Goal: Use online tool/utility: Utilize a website feature to perform a specific function

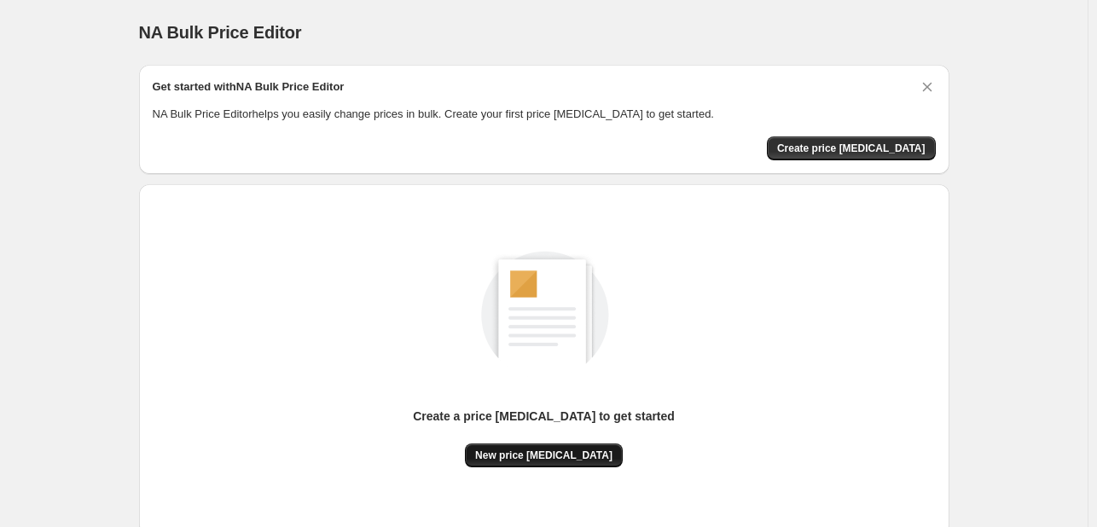
click at [549, 458] on span "New price [MEDICAL_DATA]" at bounding box center [543, 456] width 137 height 14
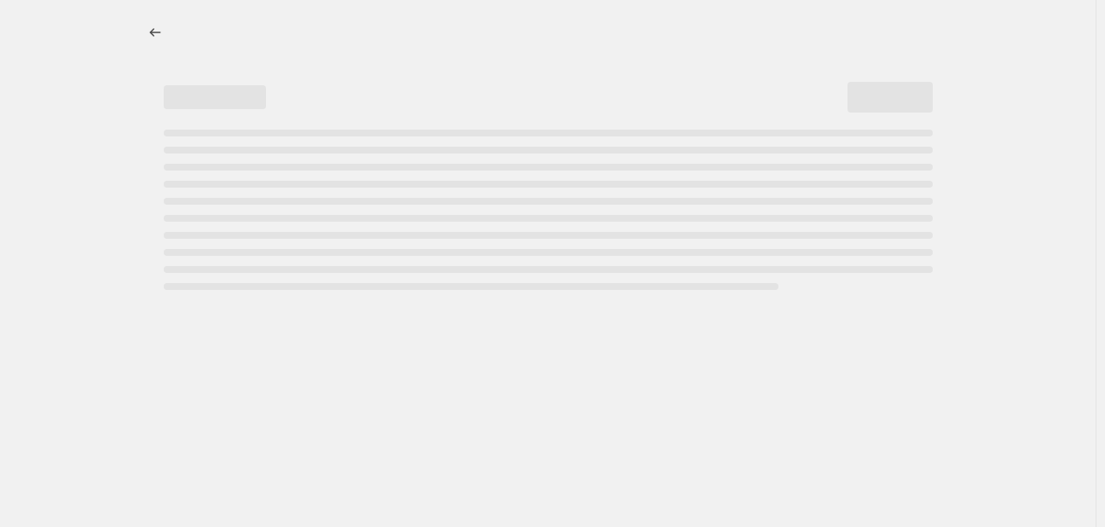
select select "percentage"
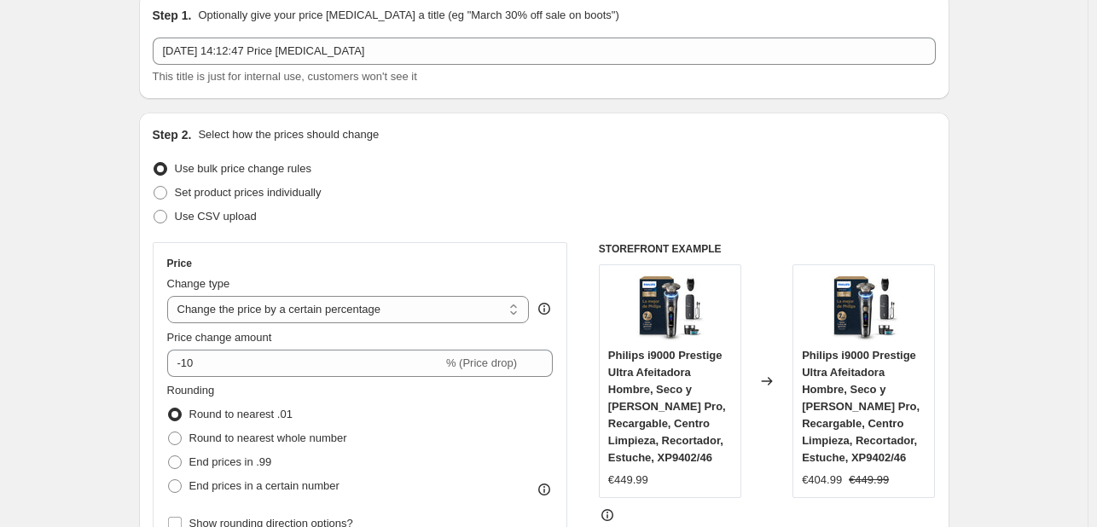
scroll to position [256, 0]
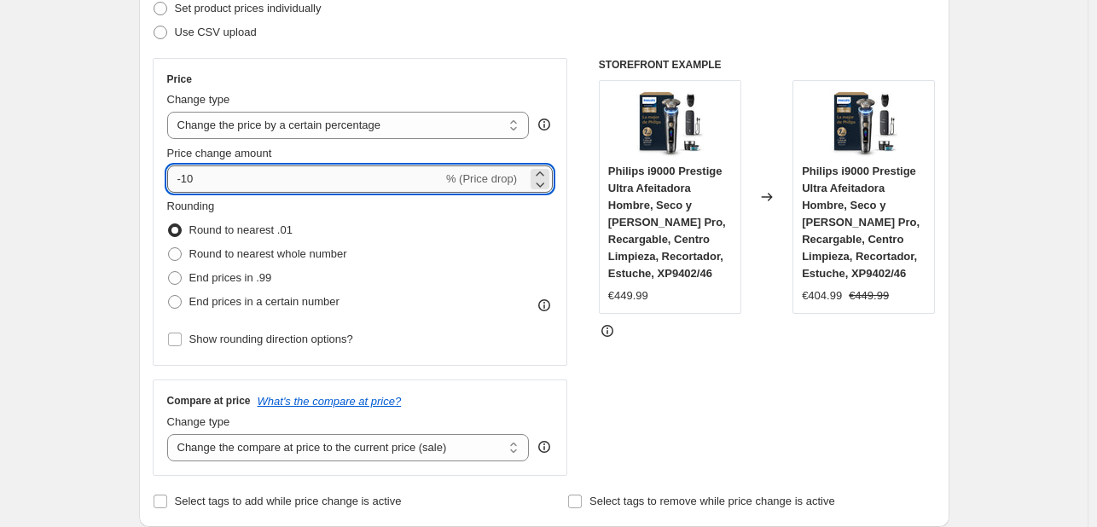
click at [340, 189] on input "-10" at bounding box center [304, 178] width 275 height 27
type input "-1"
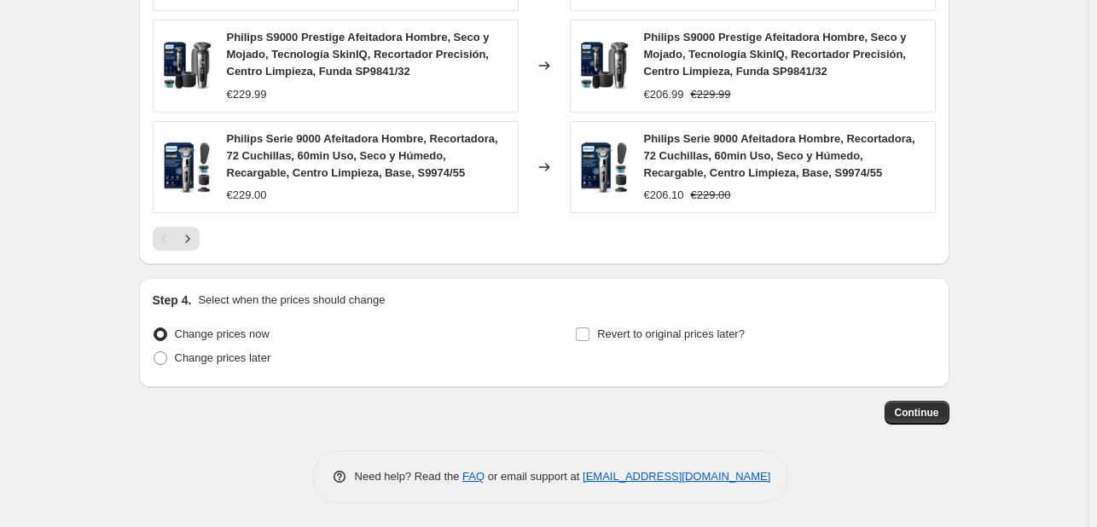
scroll to position [1289, 0]
type input "-35"
click at [907, 403] on button "Continue" at bounding box center [916, 412] width 65 height 24
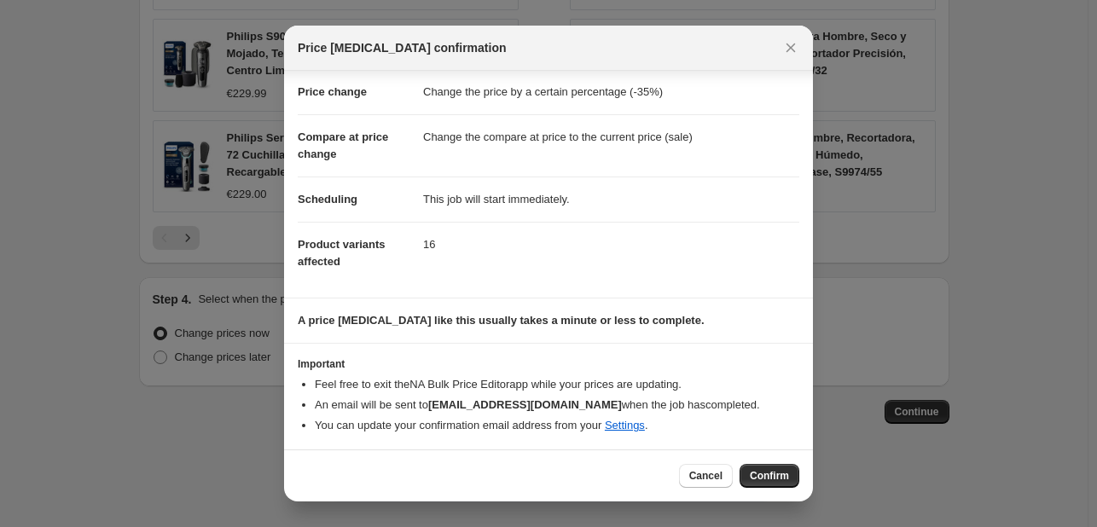
scroll to position [32, 0]
click at [778, 468] on button "Confirm" at bounding box center [769, 476] width 60 height 24
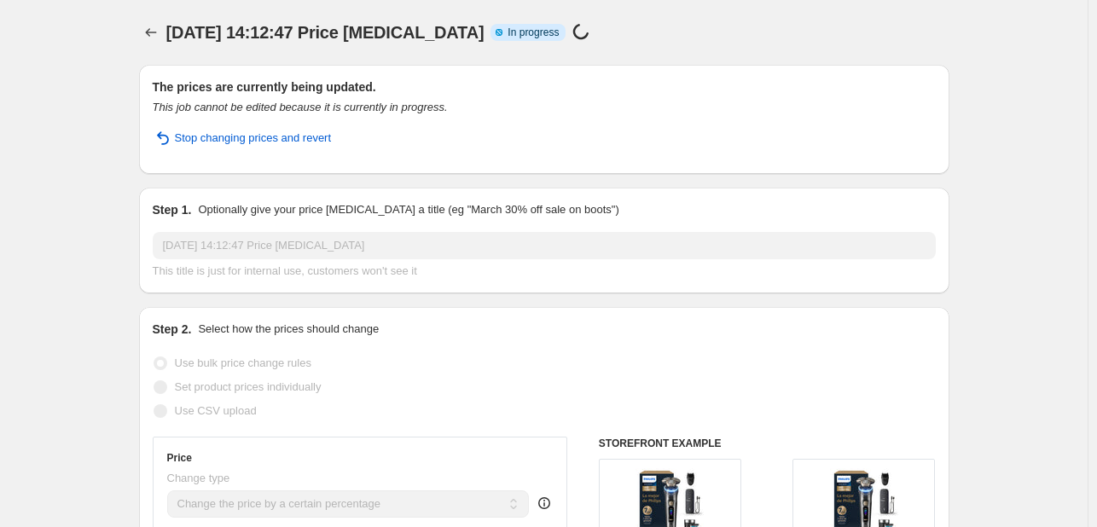
select select "percentage"
